Goal: Find specific page/section: Find specific page/section

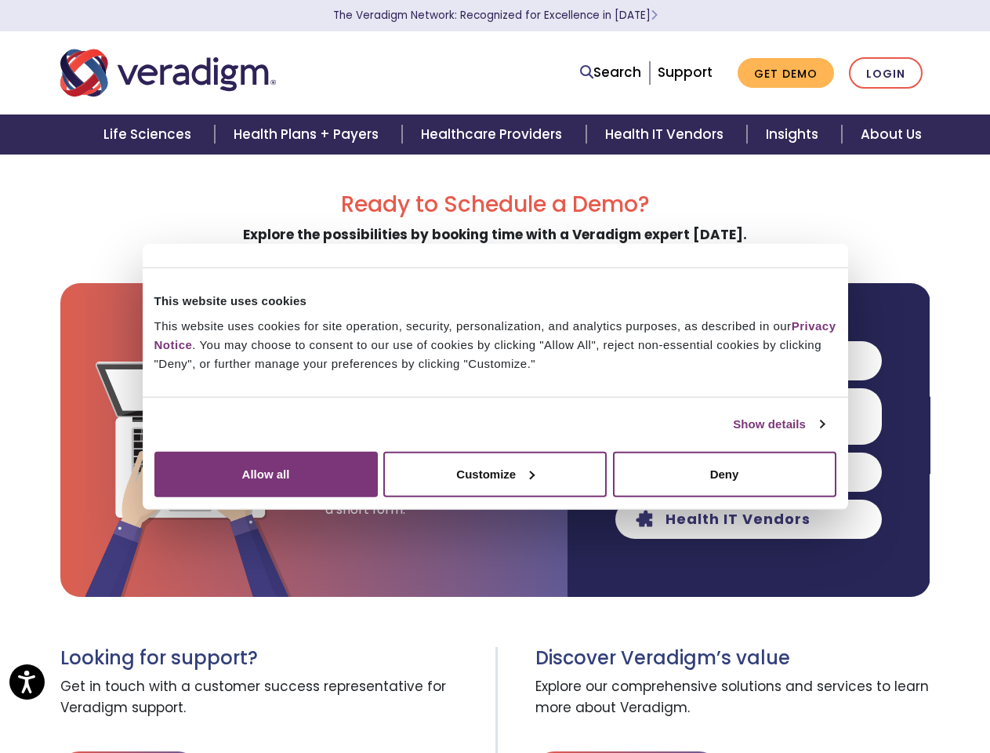
click at [733, 433] on link "Show details" at bounding box center [778, 424] width 91 height 19
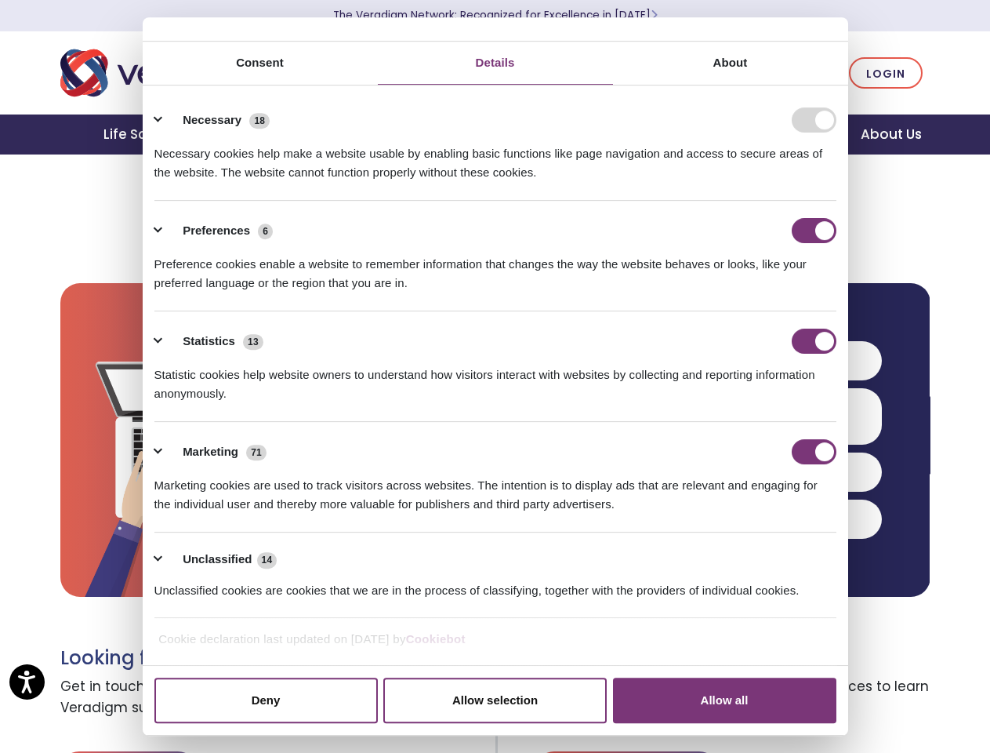
click at [836, 182] on div "Necessary cookies help make a website usable by enabling basic functions like p…" at bounding box center [495, 156] width 682 height 49
click at [866, 658] on h3 "Discover Veradigm’s value" at bounding box center [732, 658] width 395 height 23
click at [866, 709] on span "Explore our comprehensive solutions and services to learn more about Veradigm." at bounding box center [732, 697] width 395 height 56
click at [615, 73] on link "Search" at bounding box center [610, 72] width 61 height 21
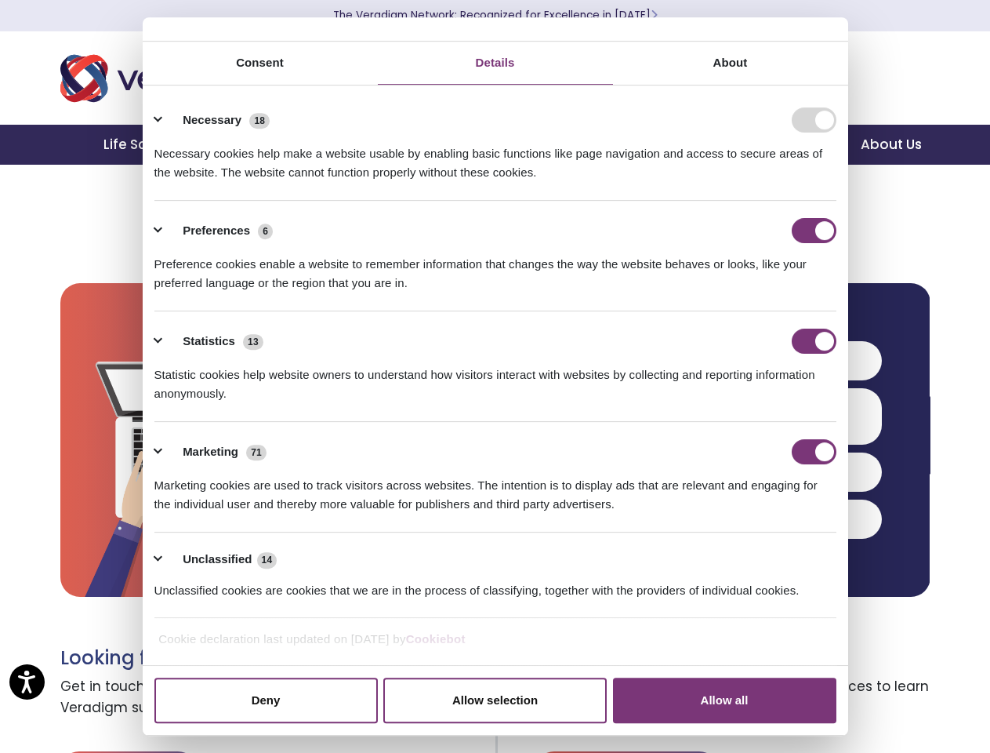
click at [614, 72] on li "Search" at bounding box center [542, 62] width 204 height 30
click at [749, 311] on li "Preferences 6 Preference cookies enable a website to remember information that …" at bounding box center [495, 256] width 682 height 111
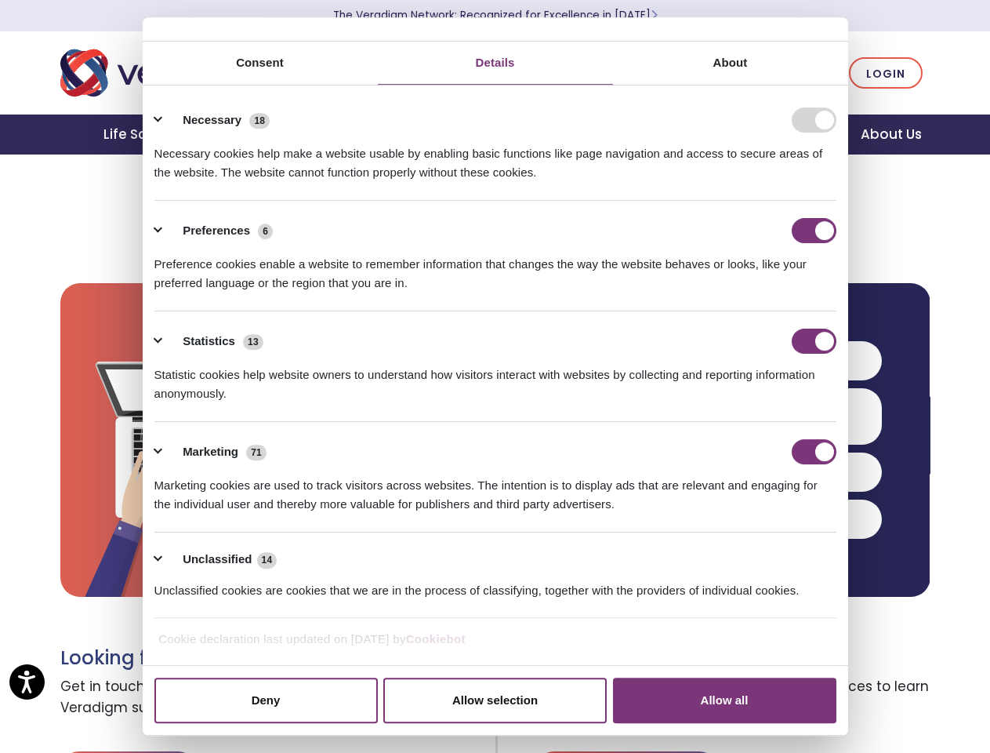
click at [749, 354] on div "Statistics 13" at bounding box center [495, 340] width 682 height 25
click at [749, 403] on div "Statistic cookies help website owners to understand how visitors interact with …" at bounding box center [495, 378] width 682 height 49
click at [749, 464] on div "Marketing 71" at bounding box center [495, 451] width 682 height 25
